Goal: Task Accomplishment & Management: Manage account settings

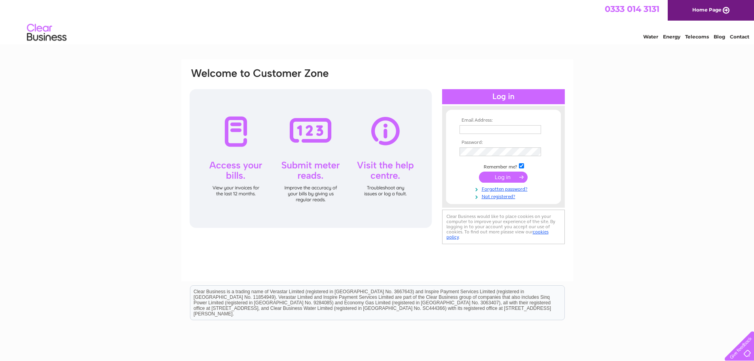
type input "[EMAIL_ADDRESS][DOMAIN_NAME]"
click at [498, 172] on input "submit" at bounding box center [503, 176] width 49 height 11
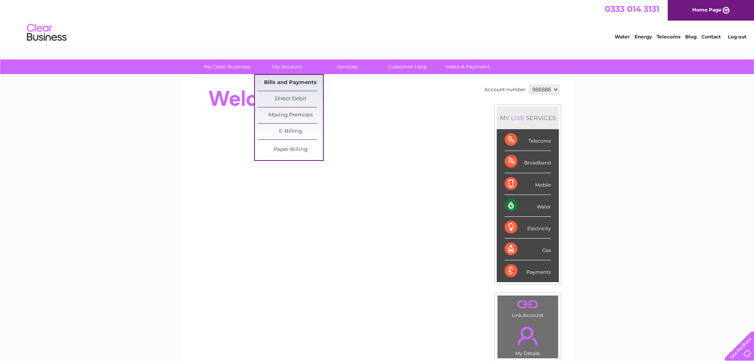
click at [282, 80] on link "Bills and Payments" at bounding box center [290, 83] width 65 height 16
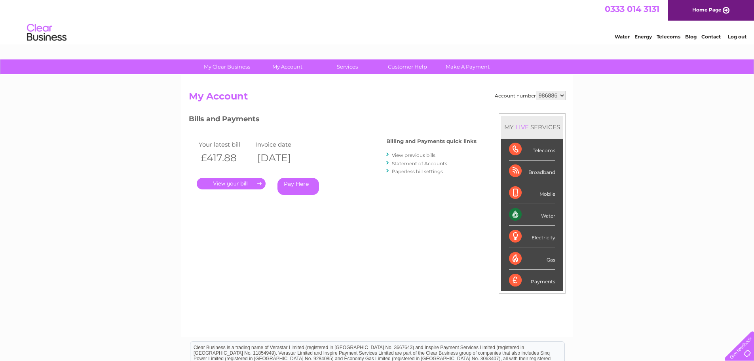
click at [219, 181] on link "." at bounding box center [231, 183] width 69 height 11
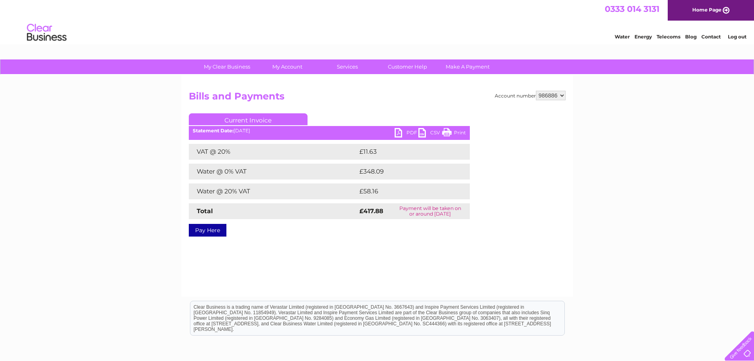
click at [409, 131] on link "PDF" at bounding box center [407, 133] width 24 height 11
